Goal: Ask a question

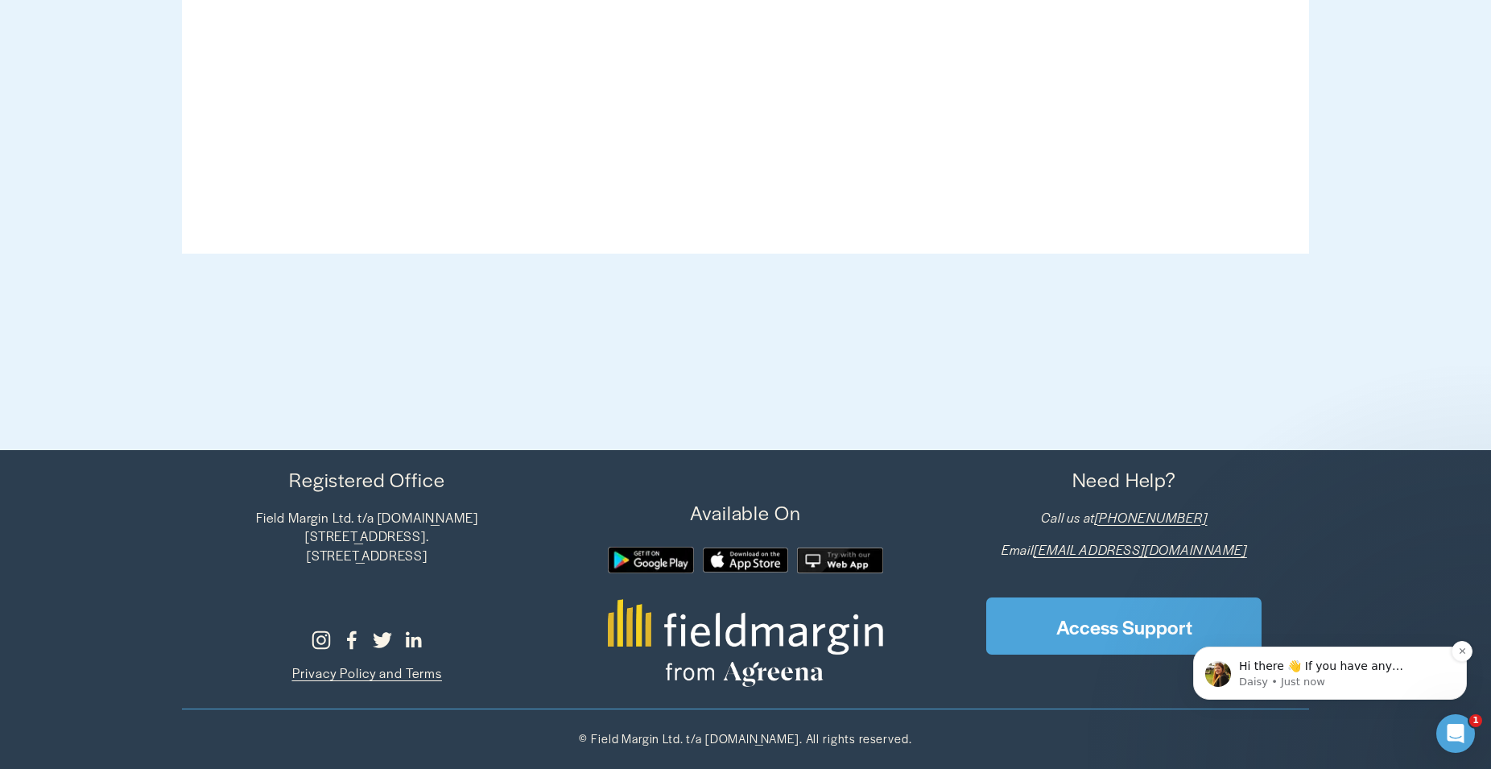
click at [1373, 675] on p "Daisy • Just now" at bounding box center [1343, 682] width 208 height 14
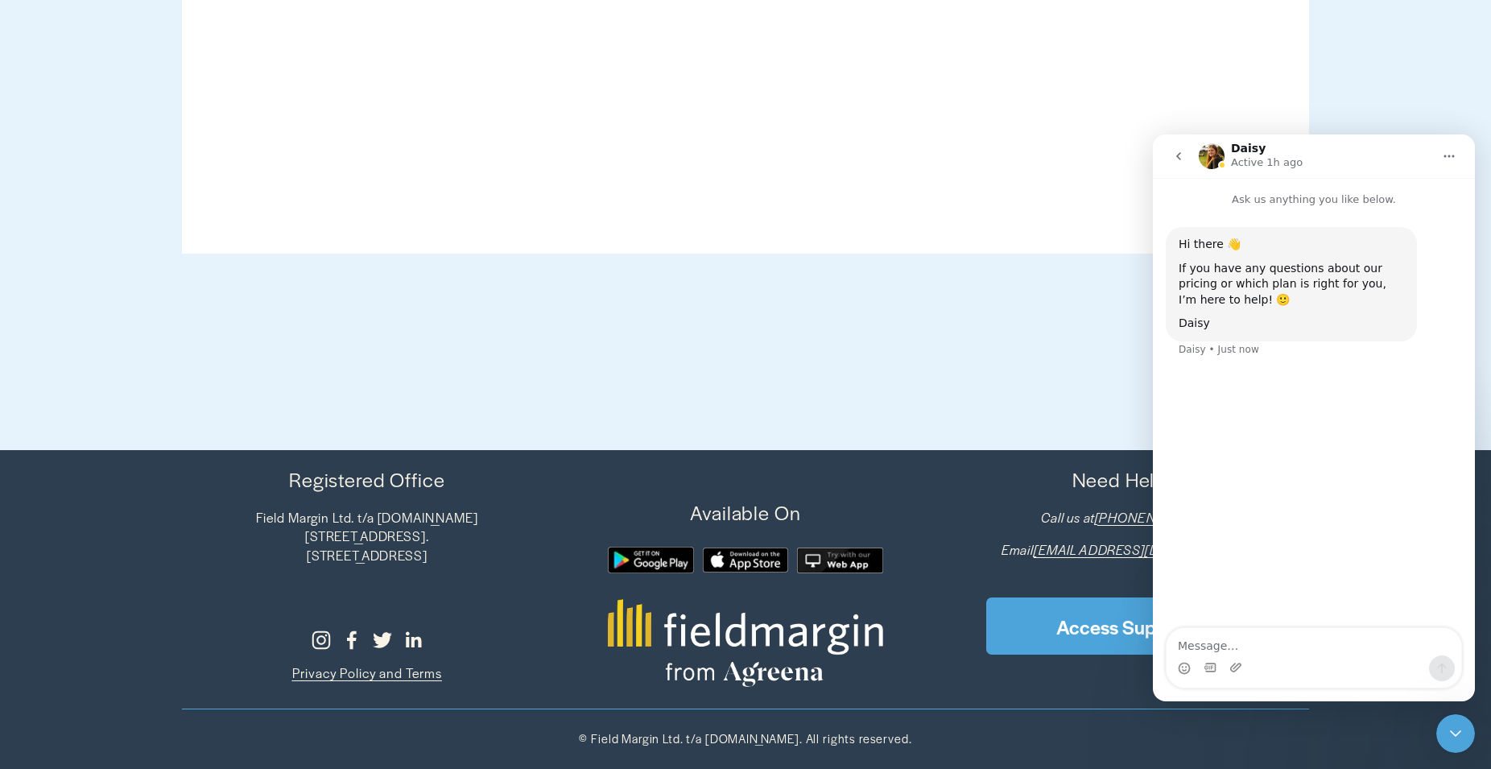
click at [1201, 646] on textarea "Message…" at bounding box center [1313, 641] width 295 height 27
type textarea "Hi I am trying to reach [PERSON_NAME] in your marketing department"
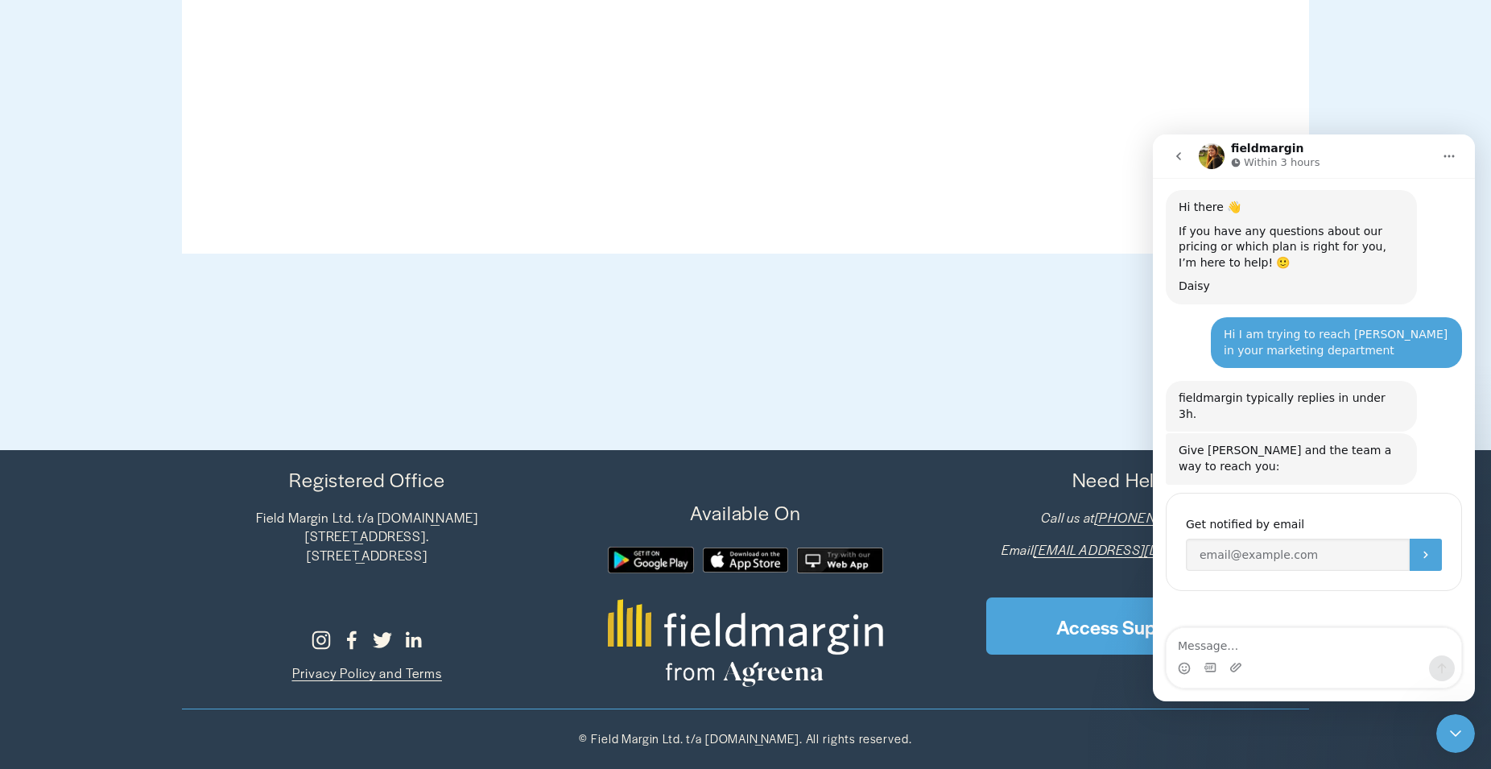
scroll to position [38, 0]
click at [1244, 538] on input "Enter your email" at bounding box center [1298, 554] width 224 height 32
type input "[PERSON_NAME][EMAIL_ADDRESS][PERSON_NAME][DOMAIN_NAME]"
click at [1419, 547] on icon "Submit" at bounding box center [1425, 553] width 13 height 13
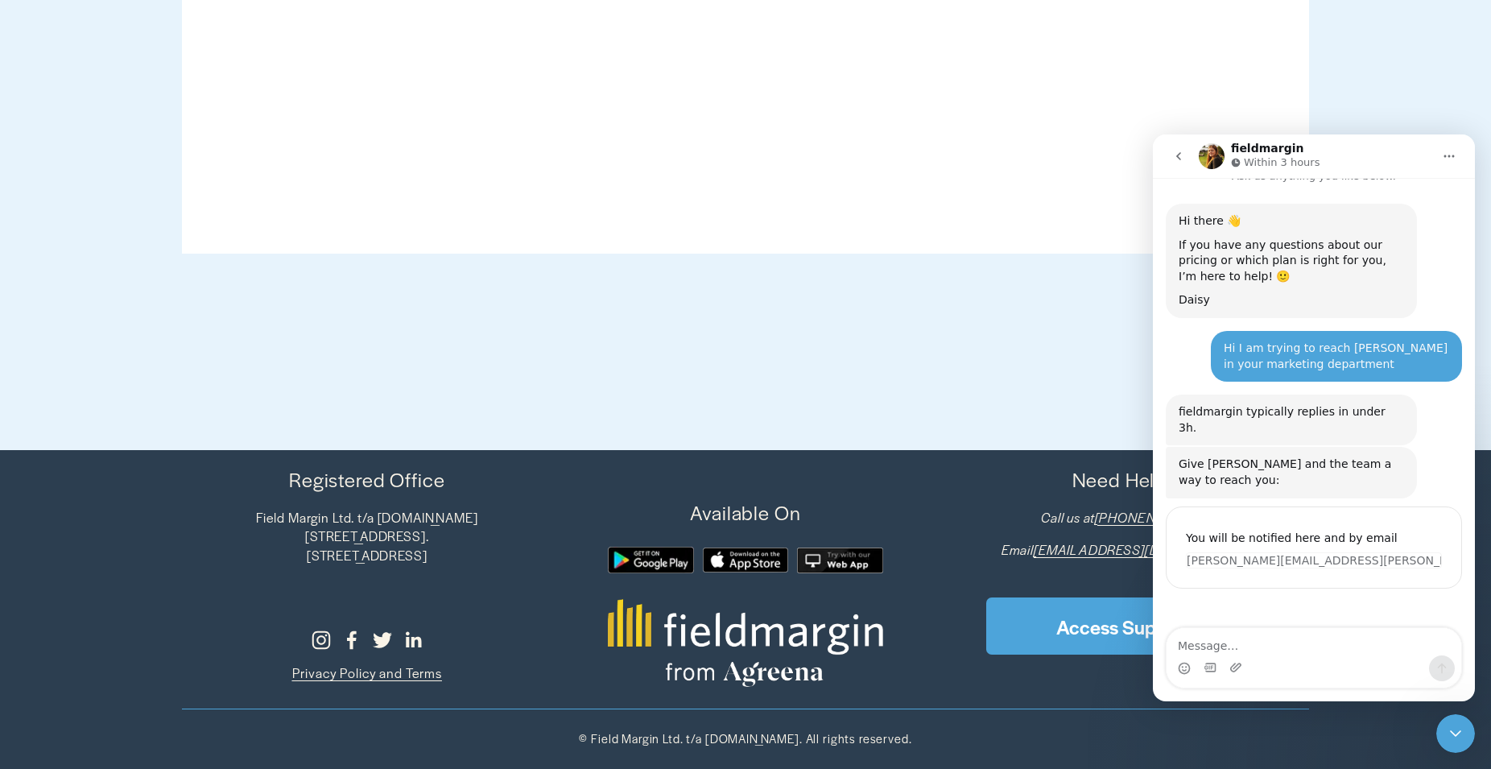
scroll to position [22, 0]
click at [1453, 157] on icon "Home" at bounding box center [1449, 156] width 10 height 2
